Goal: Task Accomplishment & Management: Manage account settings

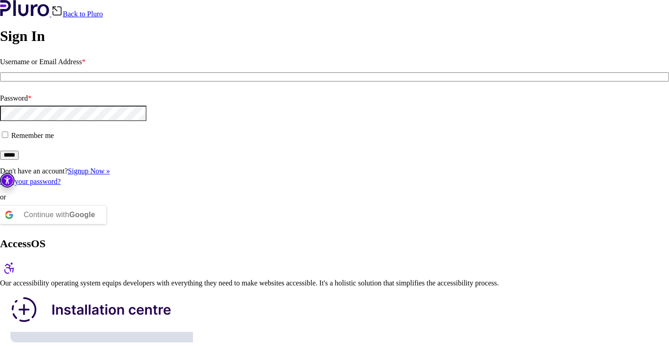
click at [116, 81] on input "Username or Email Address *" at bounding box center [334, 76] width 669 height 9
type input "**********"
click at [11, 139] on span at bounding box center [11, 135] width 0 height 8
click at [19, 160] on input "*****" at bounding box center [9, 155] width 19 height 9
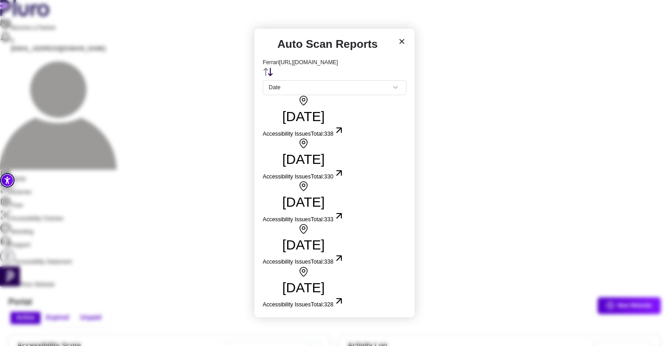
click at [320, 125] on h3 "04.10.2025" at bounding box center [303, 116] width 81 height 16
click at [333, 137] on span "Total: 338" at bounding box center [322, 134] width 23 height 6
click at [398, 45] on icon at bounding box center [402, 41] width 8 height 8
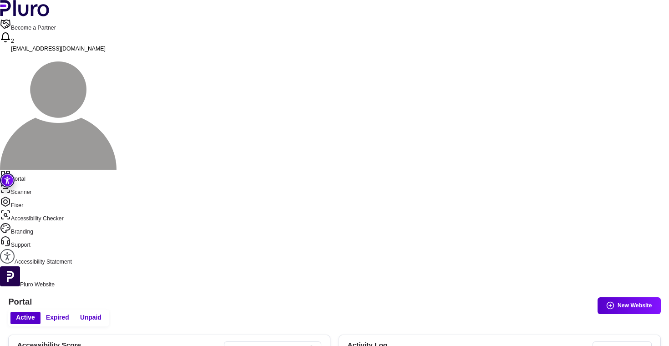
click at [32, 183] on link "Scanner" at bounding box center [334, 189] width 669 height 13
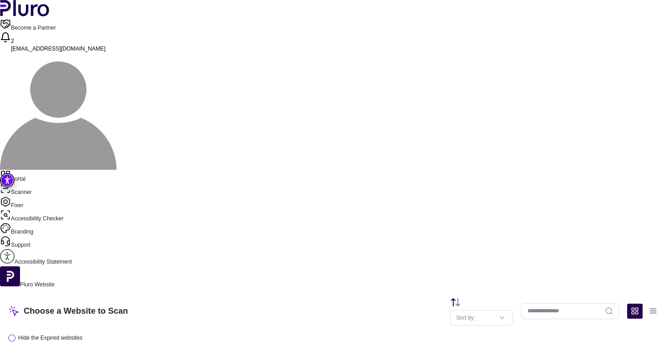
click at [39, 196] on link "Fixer" at bounding box center [334, 202] width 669 height 13
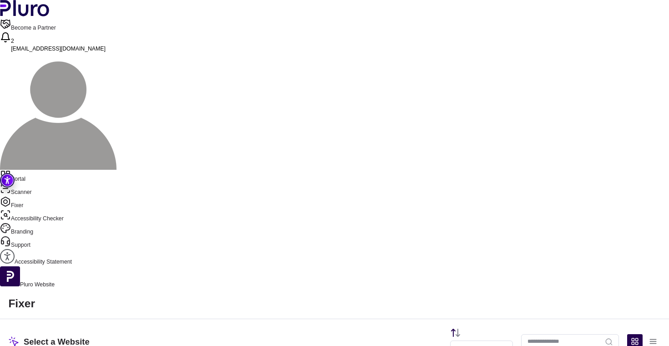
click at [116, 53] on img at bounding box center [58, 111] width 116 height 116
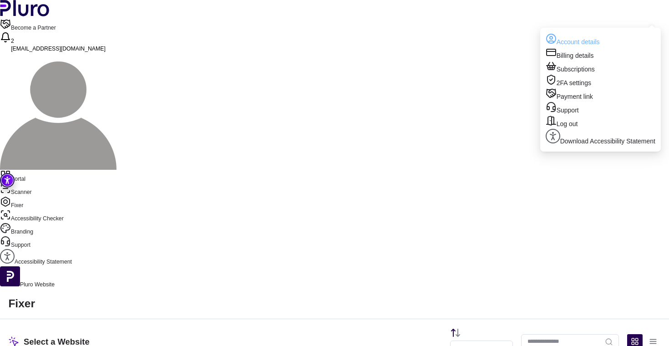
click at [588, 38] on link "Account details" at bounding box center [600, 40] width 110 height 14
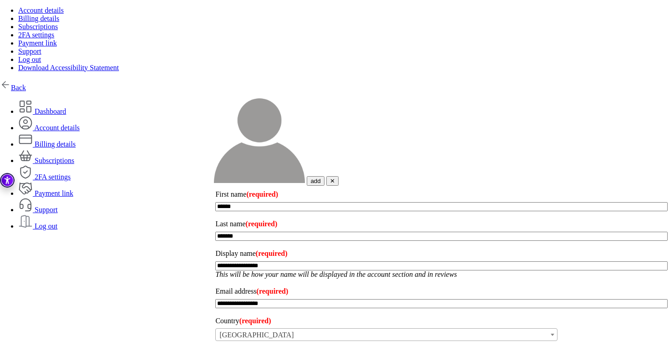
scroll to position [194, 0]
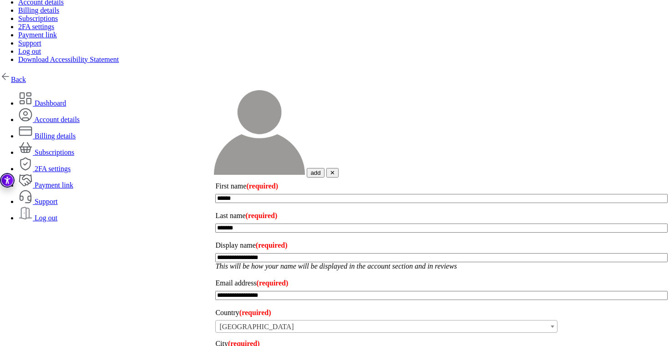
click at [74, 148] on link "Subscriptions" at bounding box center [46, 152] width 56 height 8
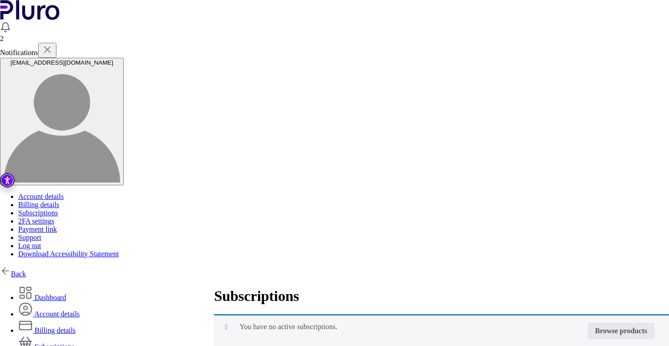
click at [587, 323] on link "Browse products" at bounding box center [620, 331] width 67 height 16
